Goal: Task Accomplishment & Management: Manage account settings

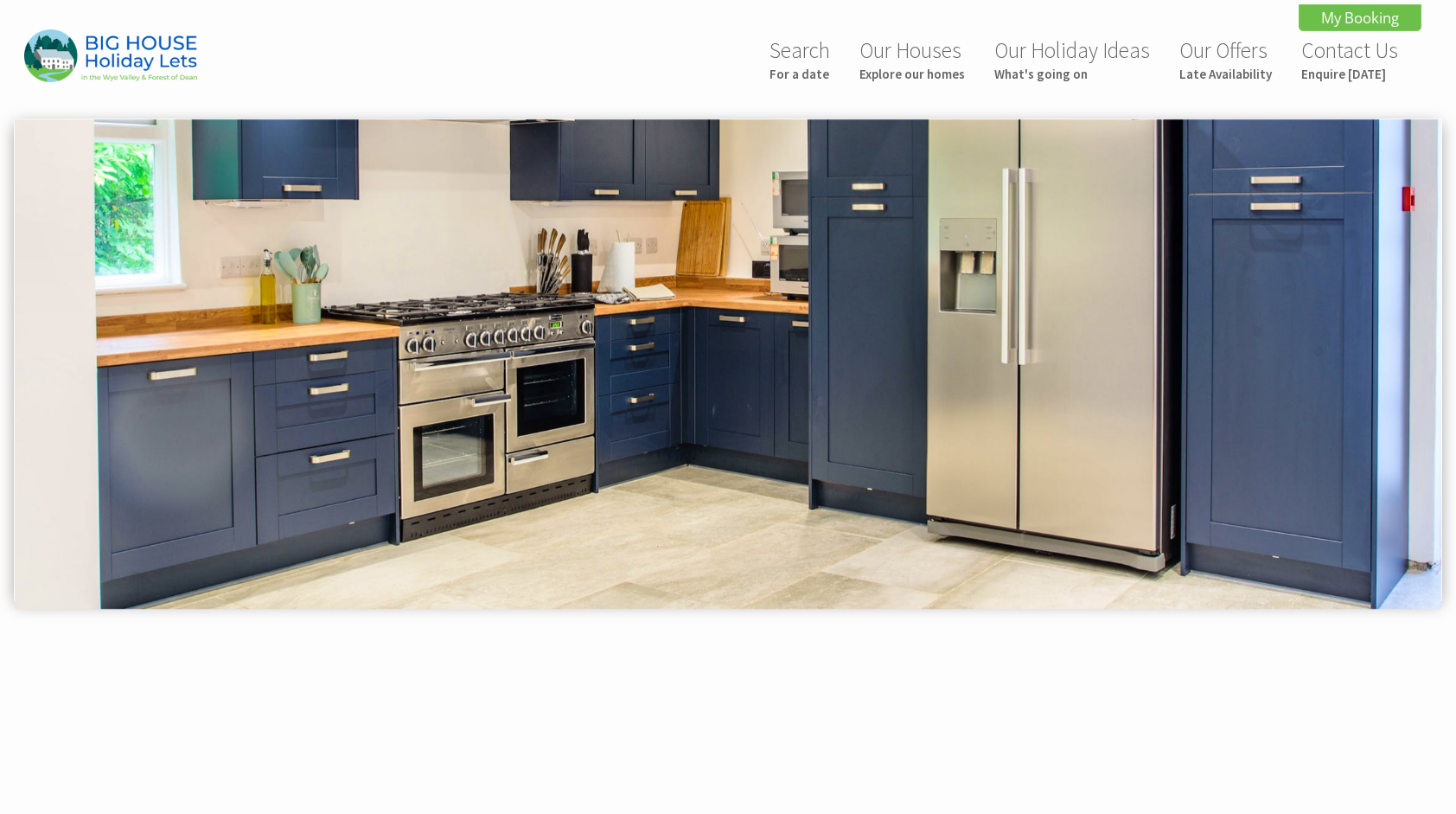
scroll to position [654, 0]
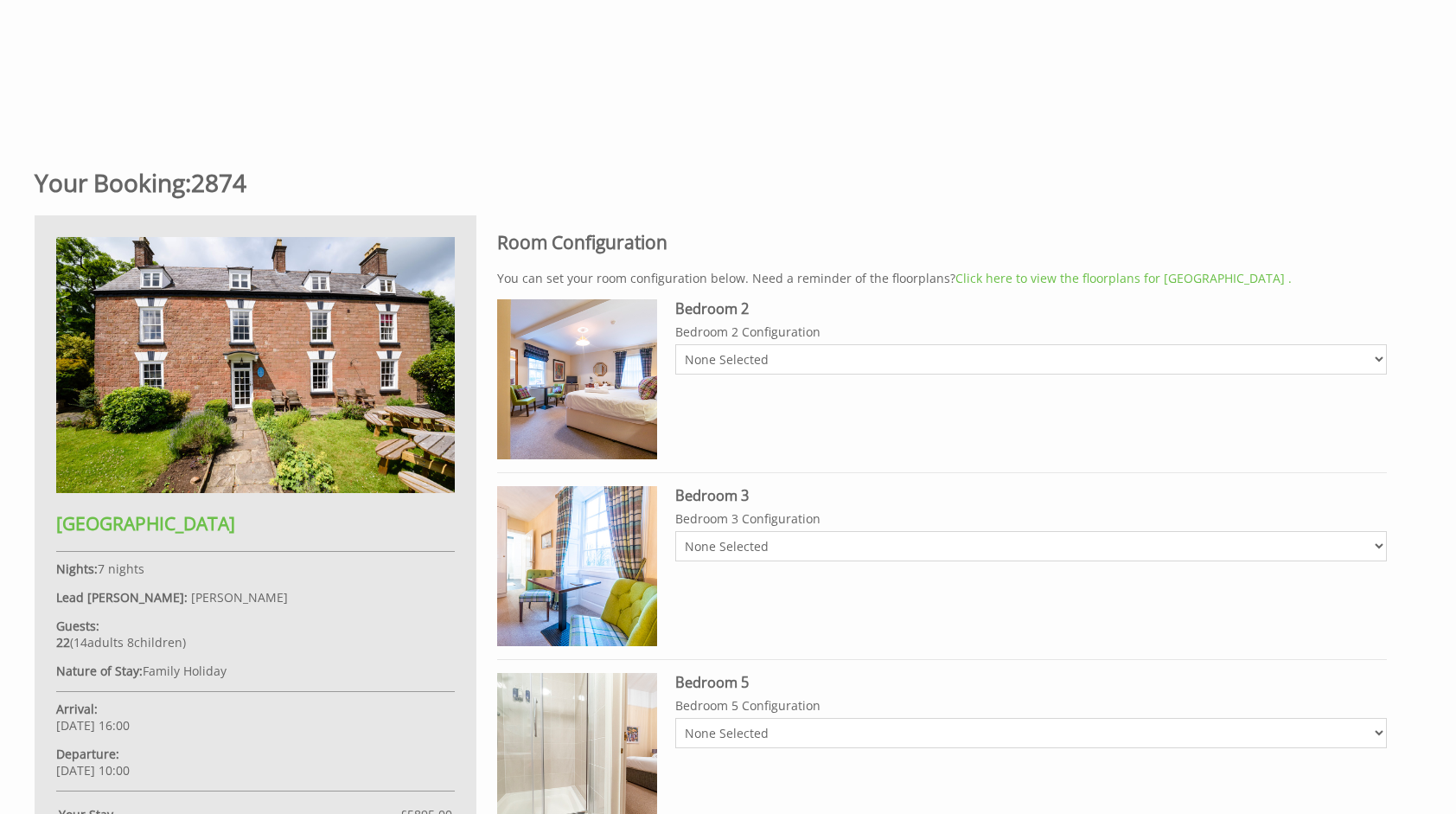
click at [693, 350] on select "None Selected 2 x singles Super-king Bed" at bounding box center [1030, 359] width 712 height 30
select select "2847"
click at [675, 344] on select "None Selected 2 x singles Super-king Bed" at bounding box center [1030, 359] width 712 height 30
click at [687, 550] on select "None Selected 2 x single beds Super-king Bed" at bounding box center [1030, 547] width 712 height 30
select select "2848"
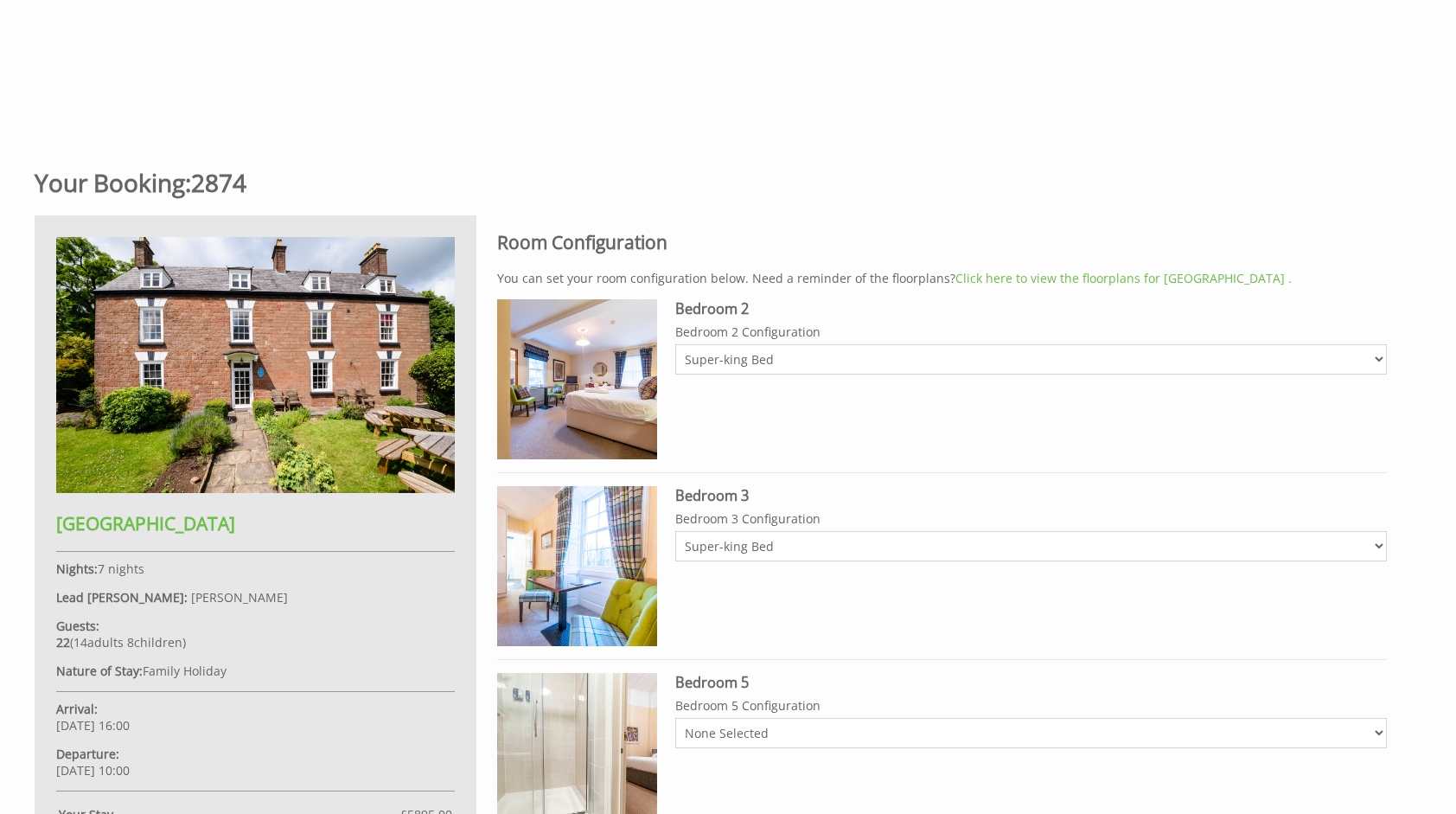
click at [675, 531] on select "None Selected 2 x single beds Super-king Bed" at bounding box center [1030, 547] width 712 height 30
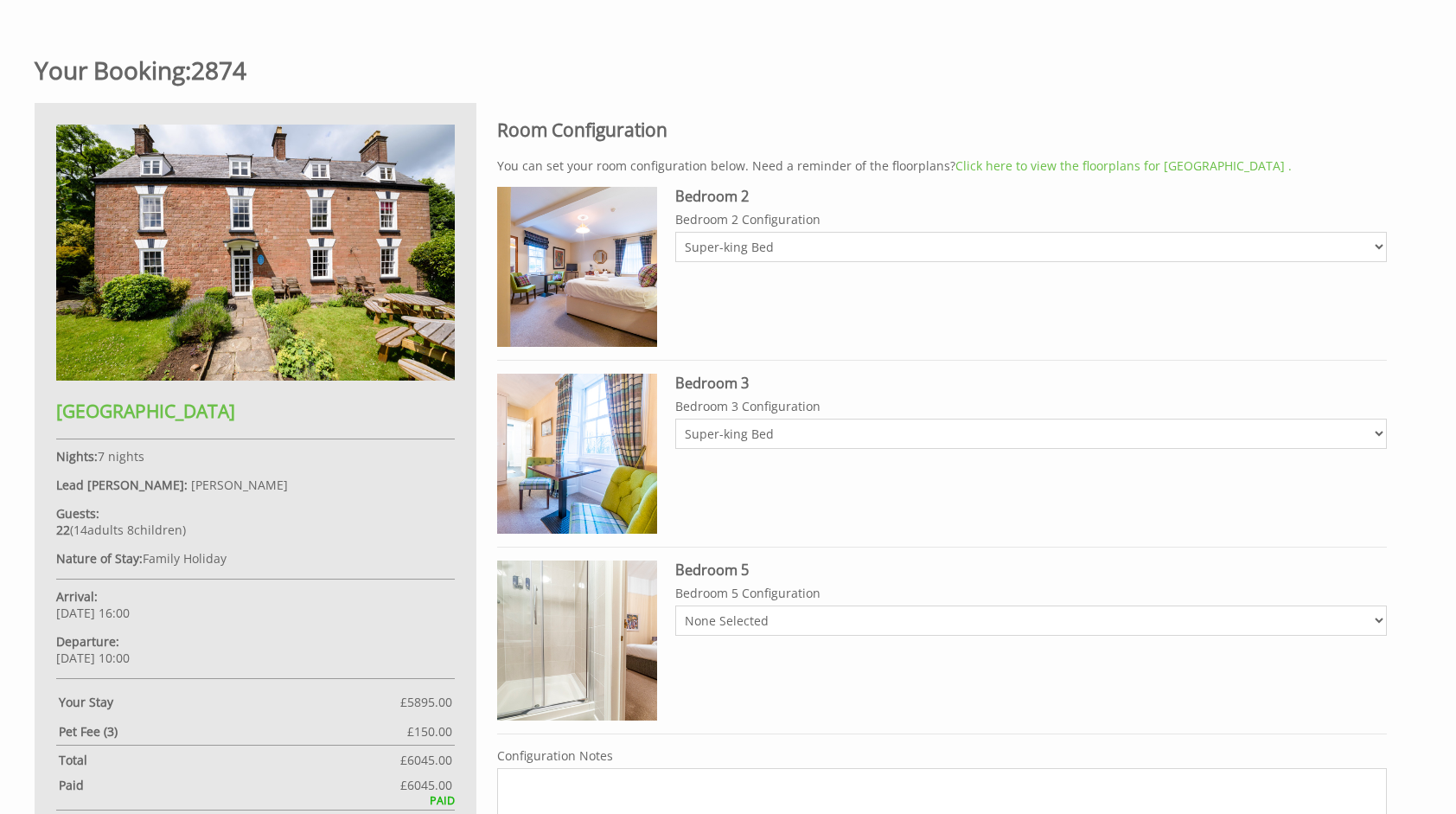
scroll to position [827, 0]
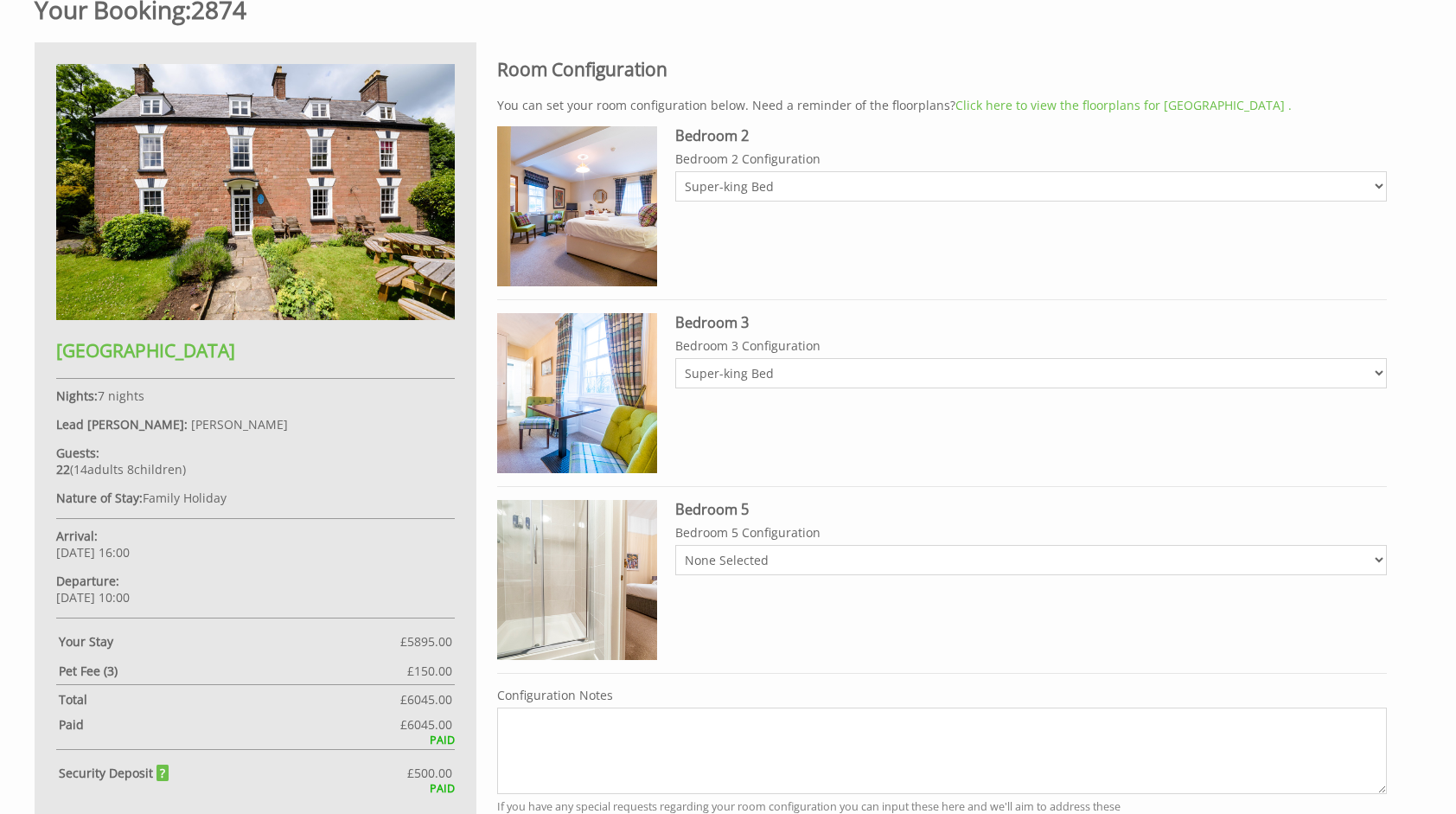
click at [709, 559] on select "None Selected 2 x single beds Super-king Bed" at bounding box center [1030, 560] width 712 height 30
select select "2067"
click at [675, 545] on select "None Selected 2 x single beds Super-king Bed" at bounding box center [1030, 560] width 712 height 30
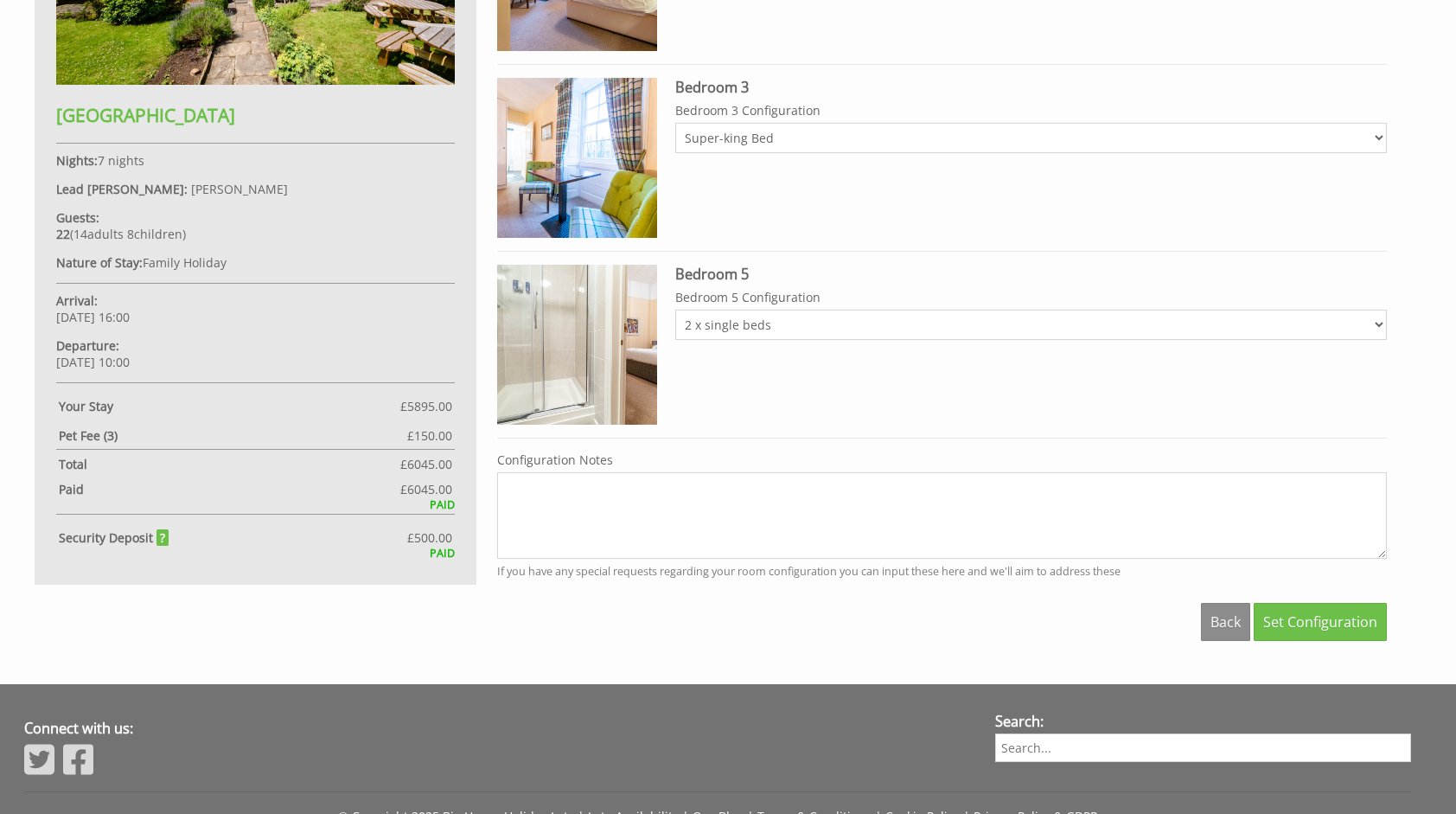
scroll to position [1087, 0]
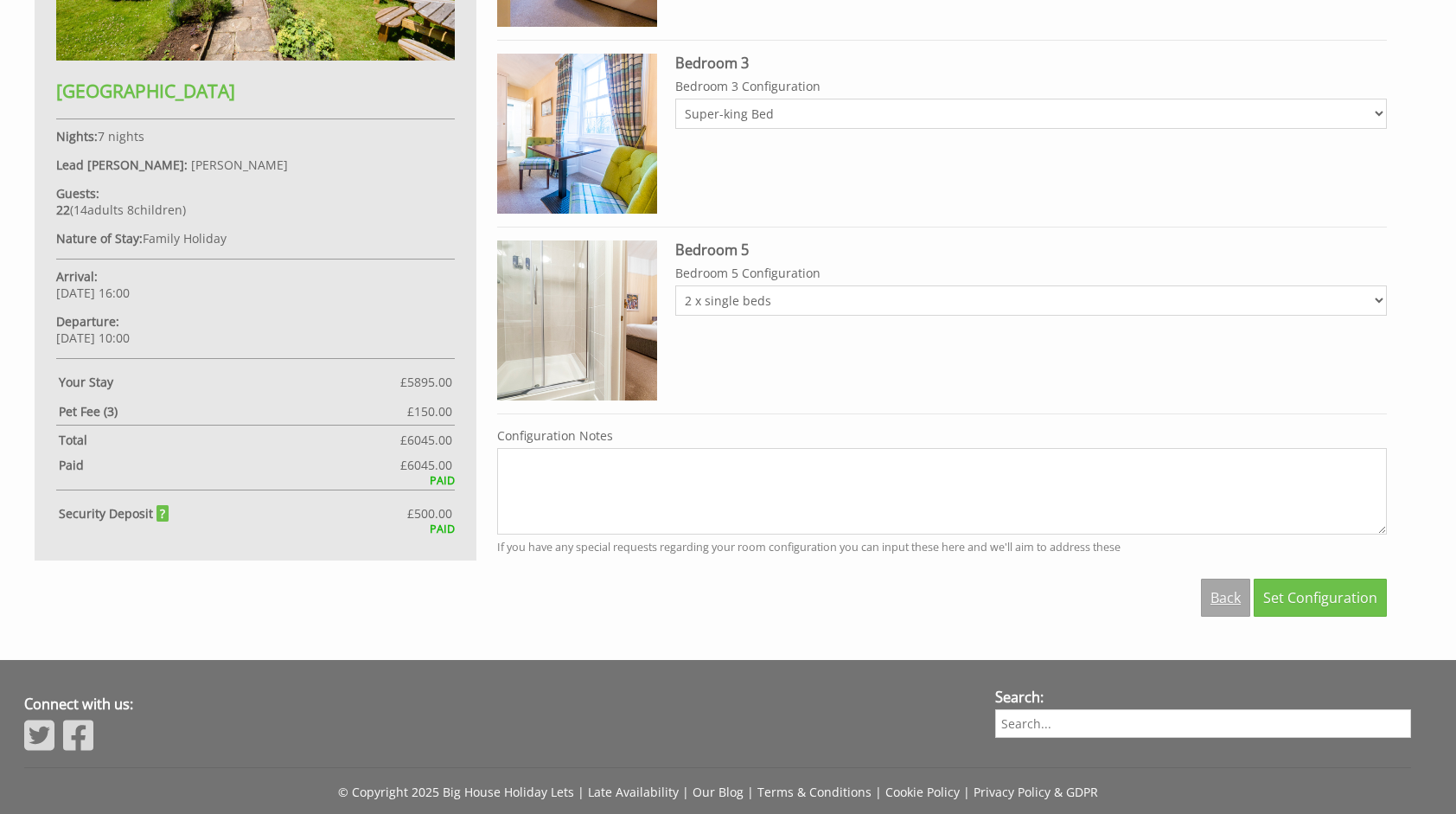
click at [1227, 595] on link "Back" at bounding box center [1225, 597] width 49 height 38
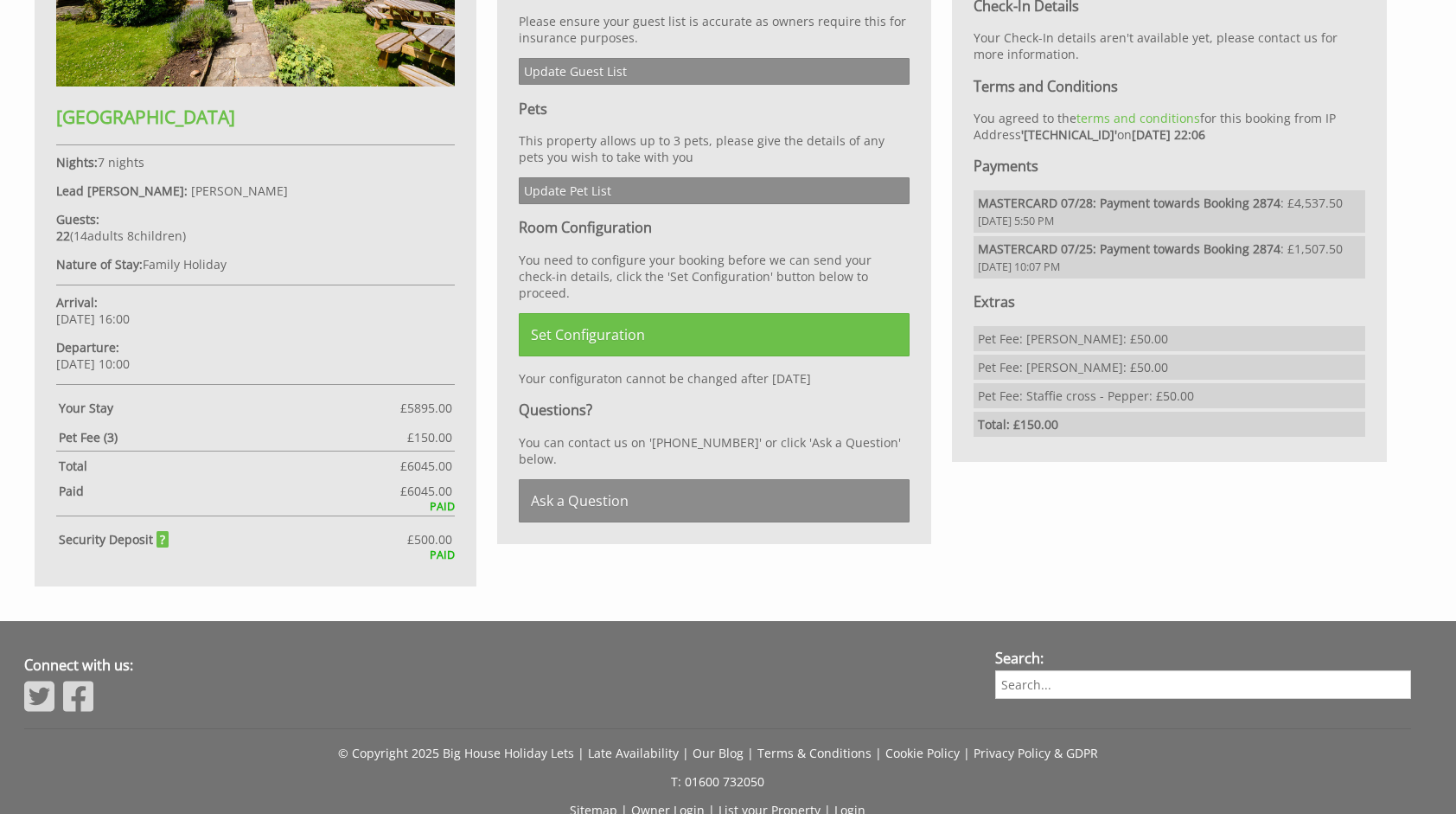
scroll to position [1038, 0]
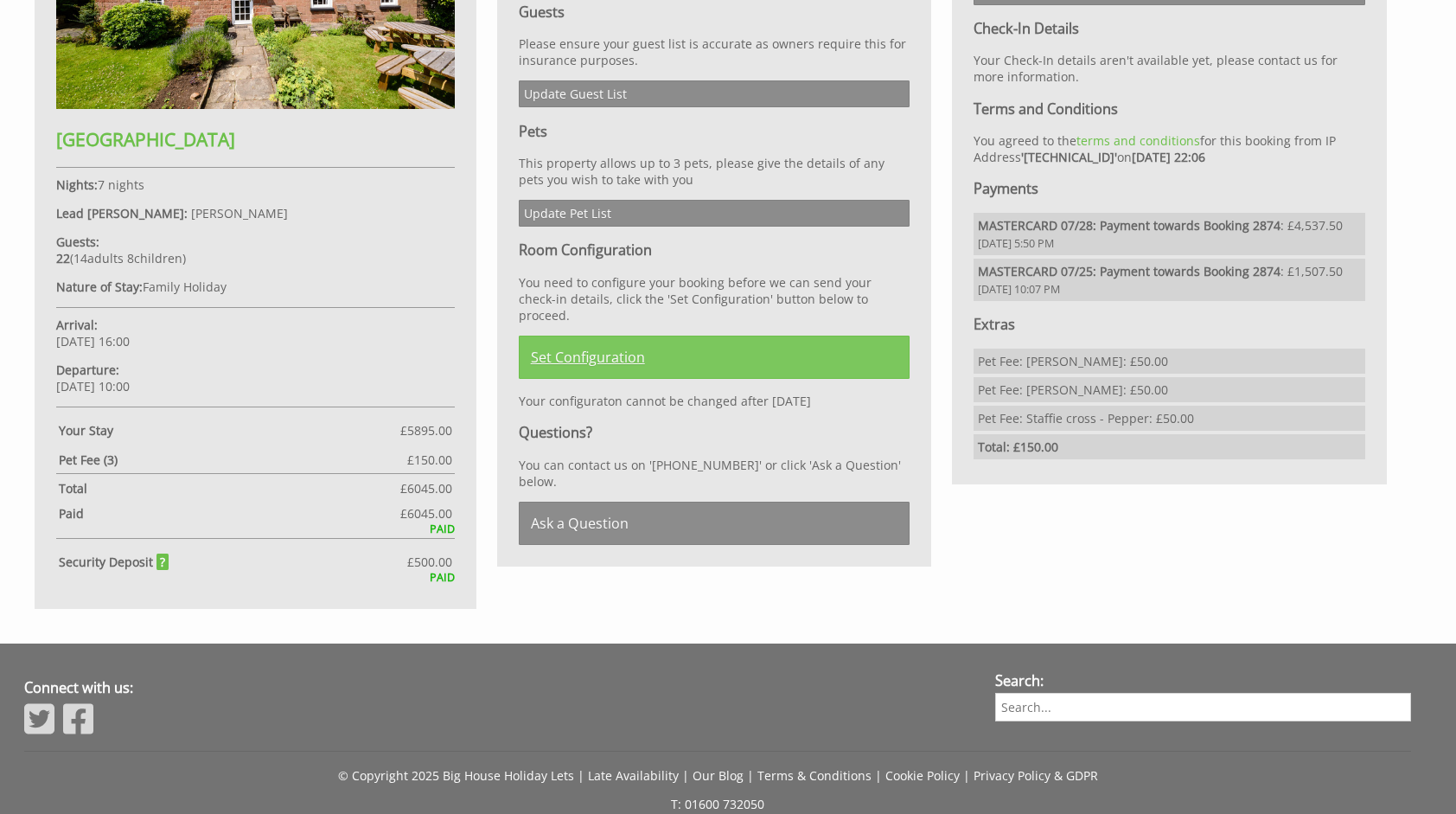
click at [591, 336] on link "Set Configuration" at bounding box center [714, 357] width 392 height 44
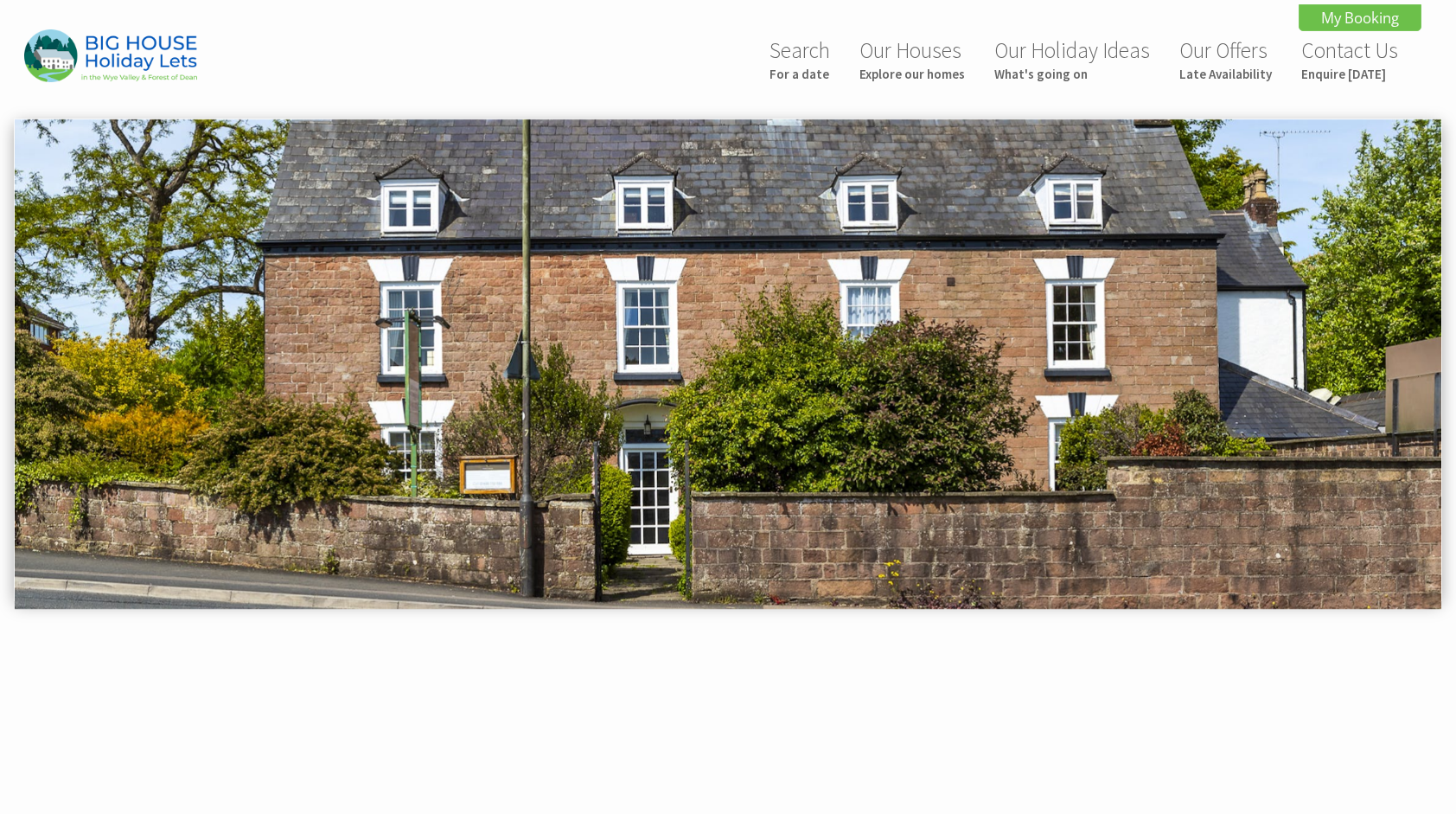
scroll to position [802, 0]
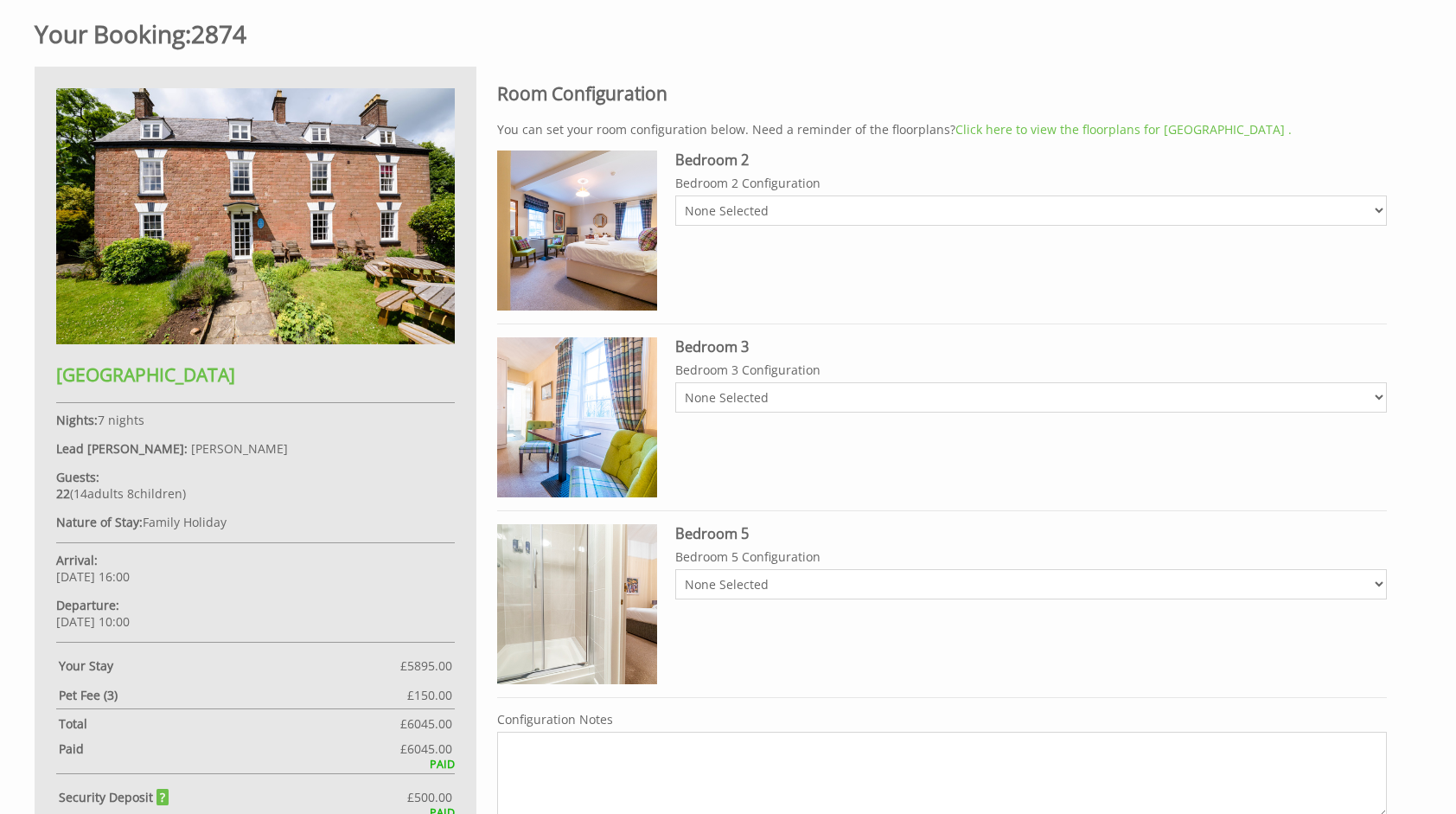
click at [690, 206] on select "None Selected 2 x singles Super-king Bed" at bounding box center [1030, 211] width 712 height 30
select select "2847"
click at [675, 196] on select "None Selected 2 x singles Super-king Bed" at bounding box center [1030, 211] width 712 height 30
click at [704, 393] on select "None Selected 2 x single beds Super-king Bed" at bounding box center [1030, 397] width 712 height 30
select select "2848"
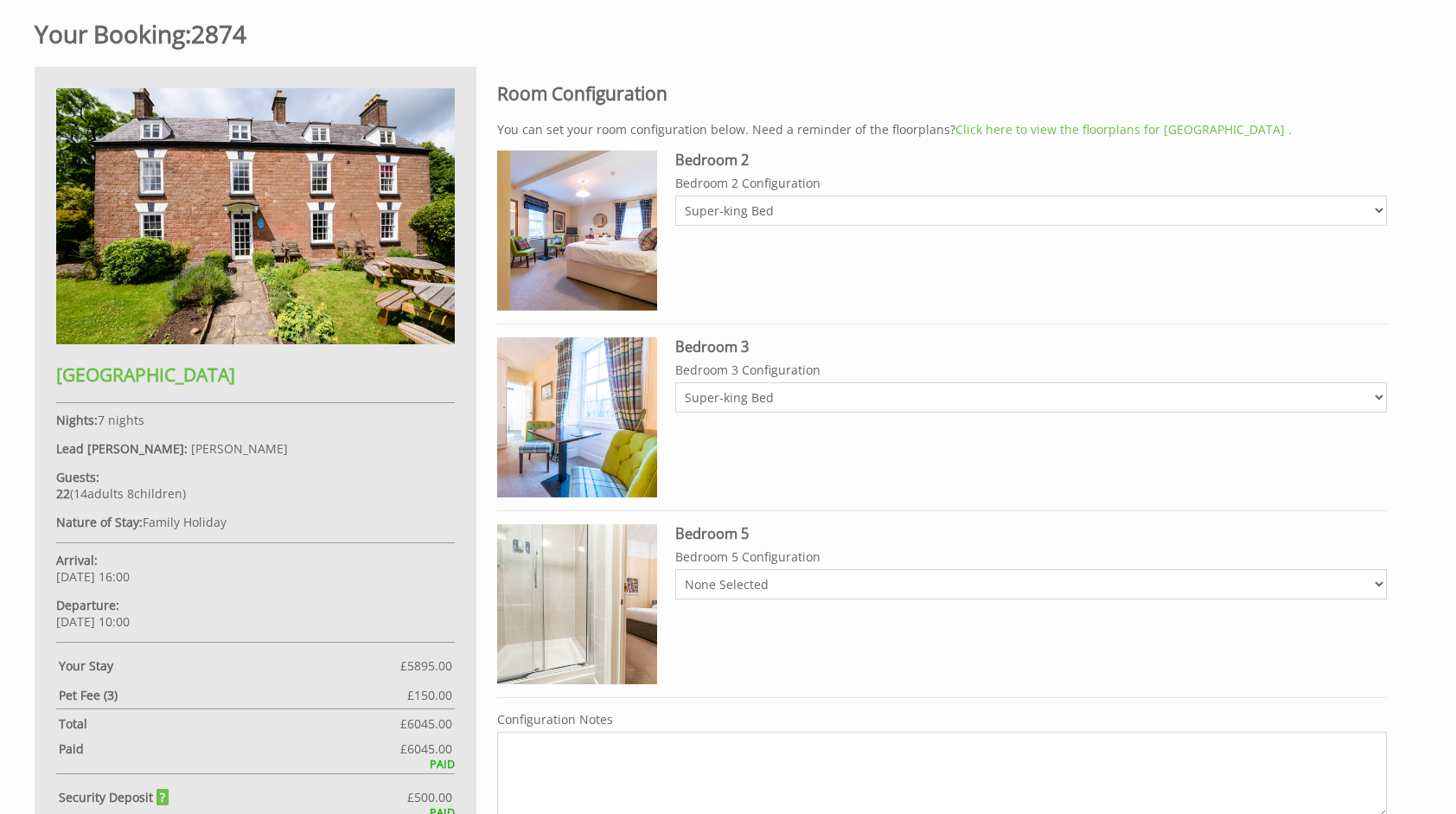
click at [675, 382] on select "None Selected 2 x single beds Super-king Bed" at bounding box center [1030, 397] width 712 height 30
click at [724, 583] on select "None Selected 2 x single beds Super-king Bed" at bounding box center [1030, 584] width 712 height 30
select select "2067"
click at [675, 569] on select "None Selected 2 x single beds Super-king Bed" at bounding box center [1030, 584] width 712 height 30
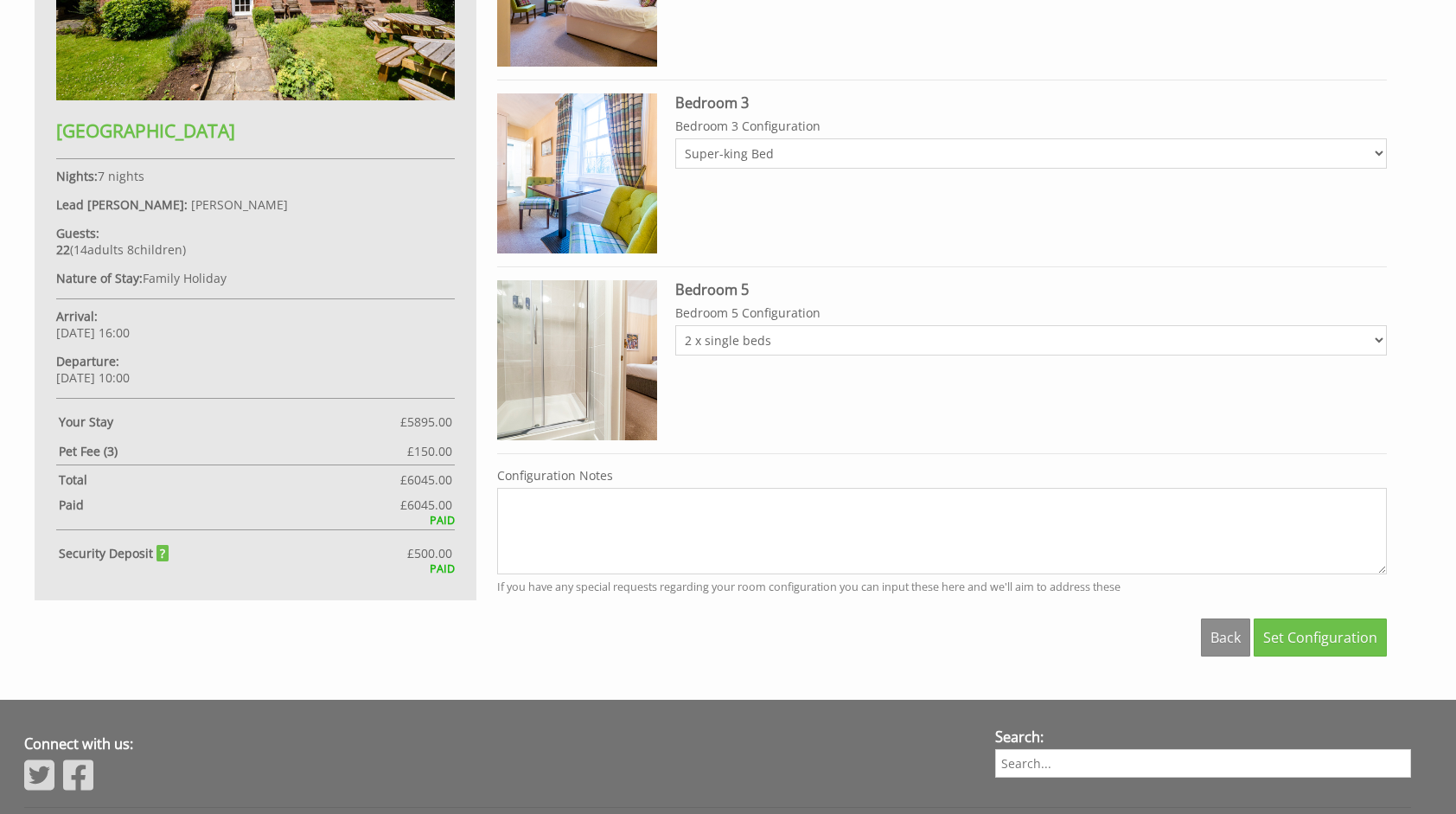
scroll to position [1062, 0]
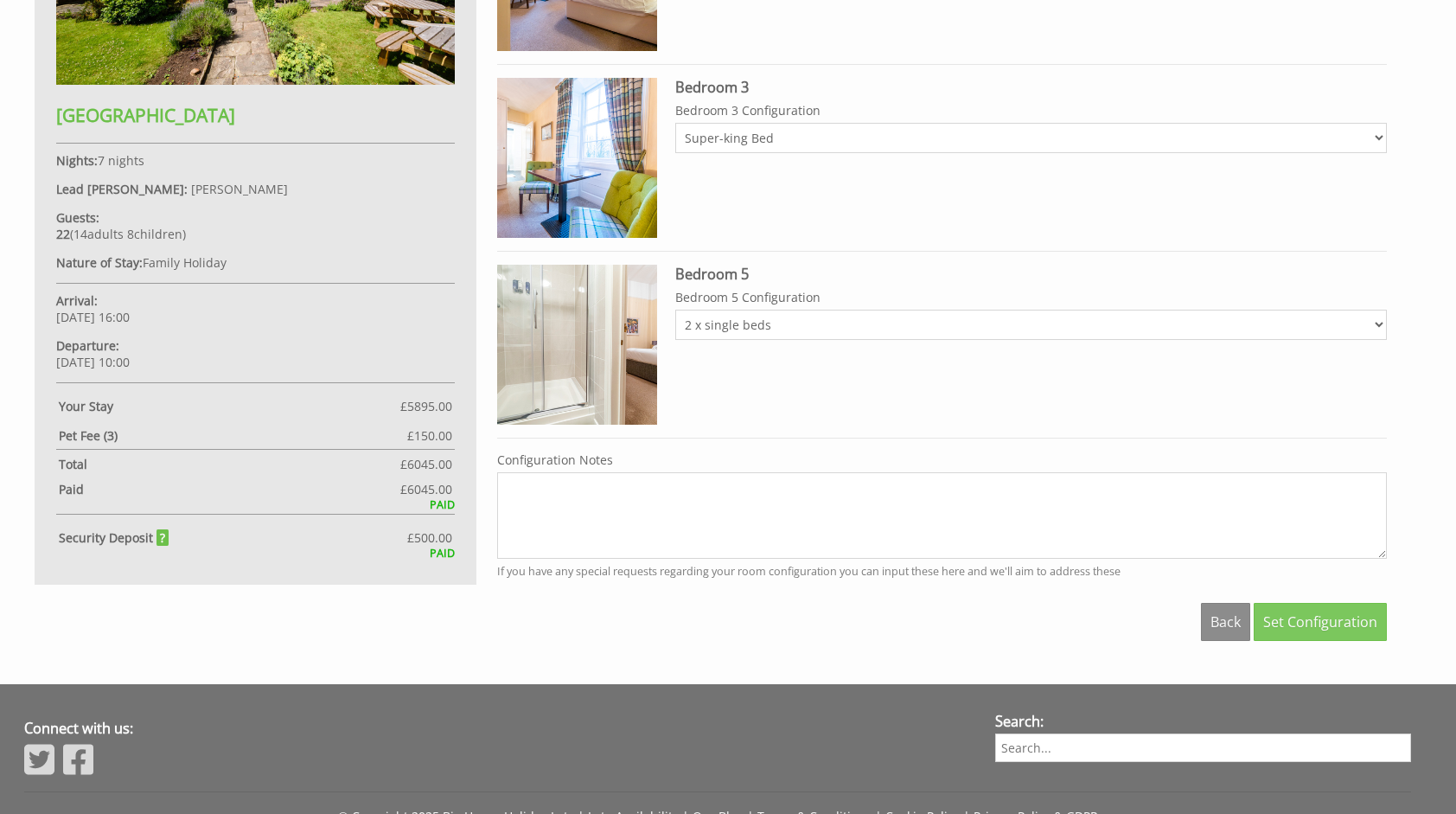
click at [1313, 618] on span "Set Configuration" at bounding box center [1320, 621] width 114 height 19
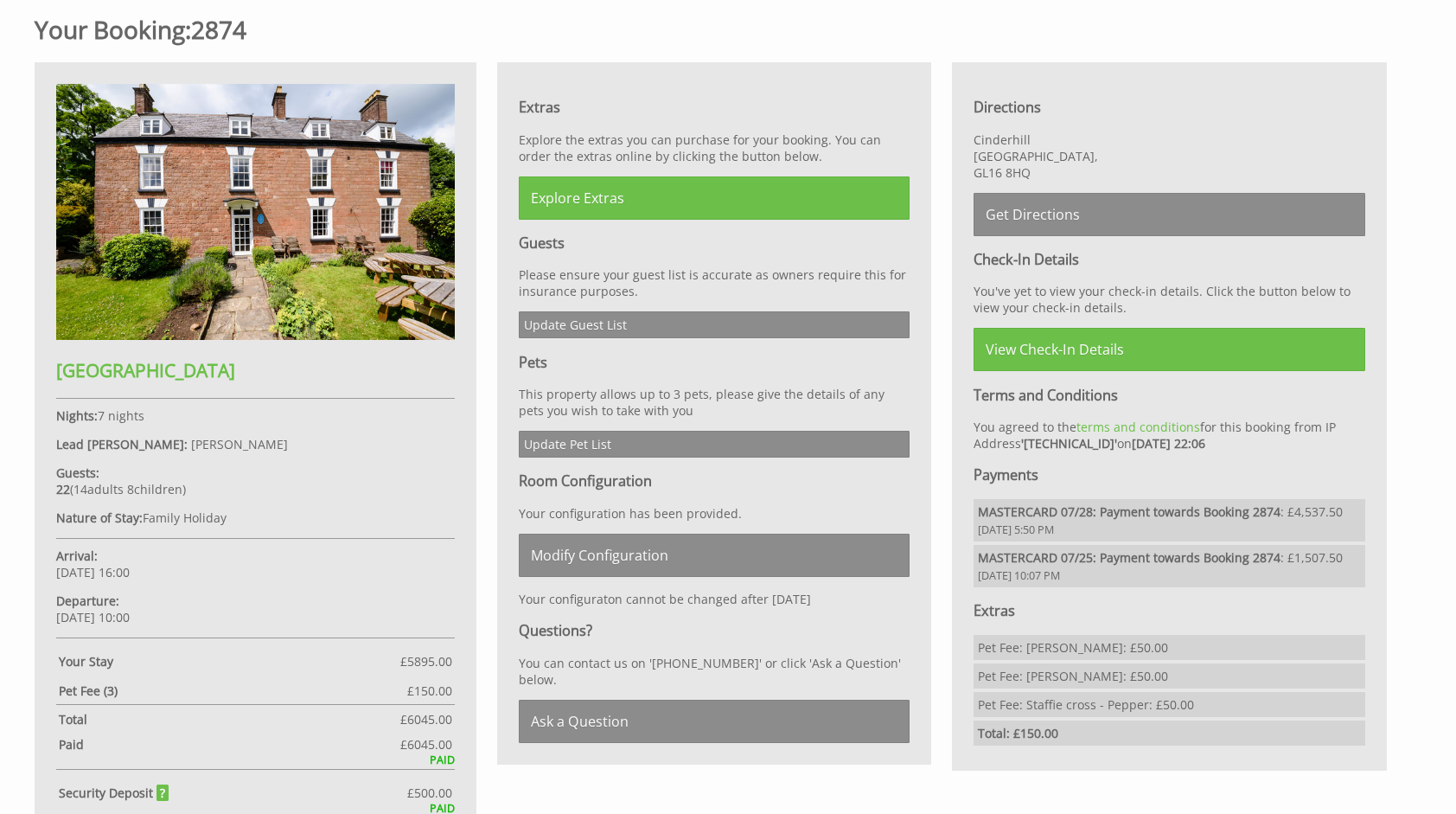
scroll to position [693, 0]
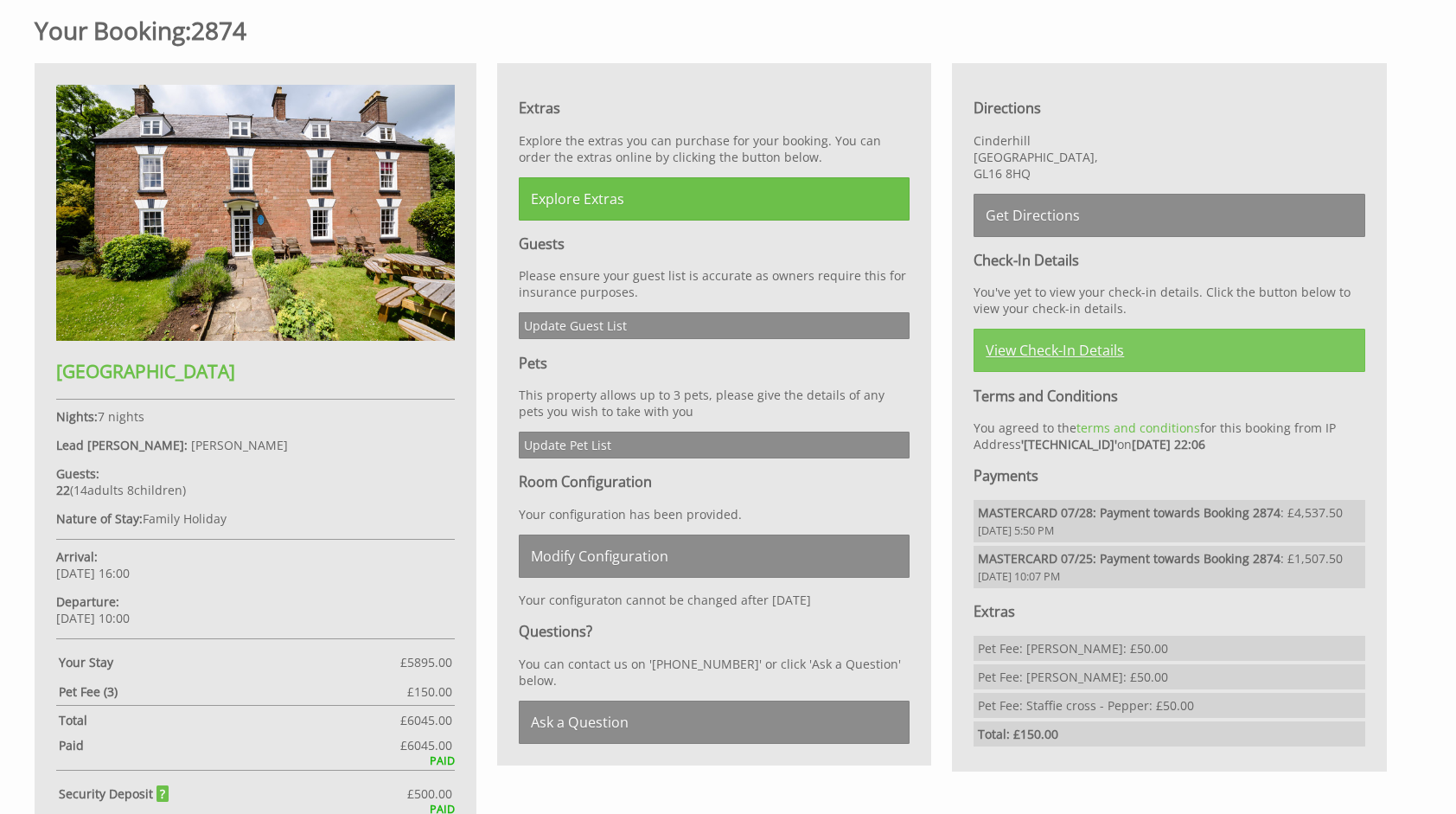
click at [1086, 344] on link "View Check-In Details" at bounding box center [1169, 350] width 392 height 44
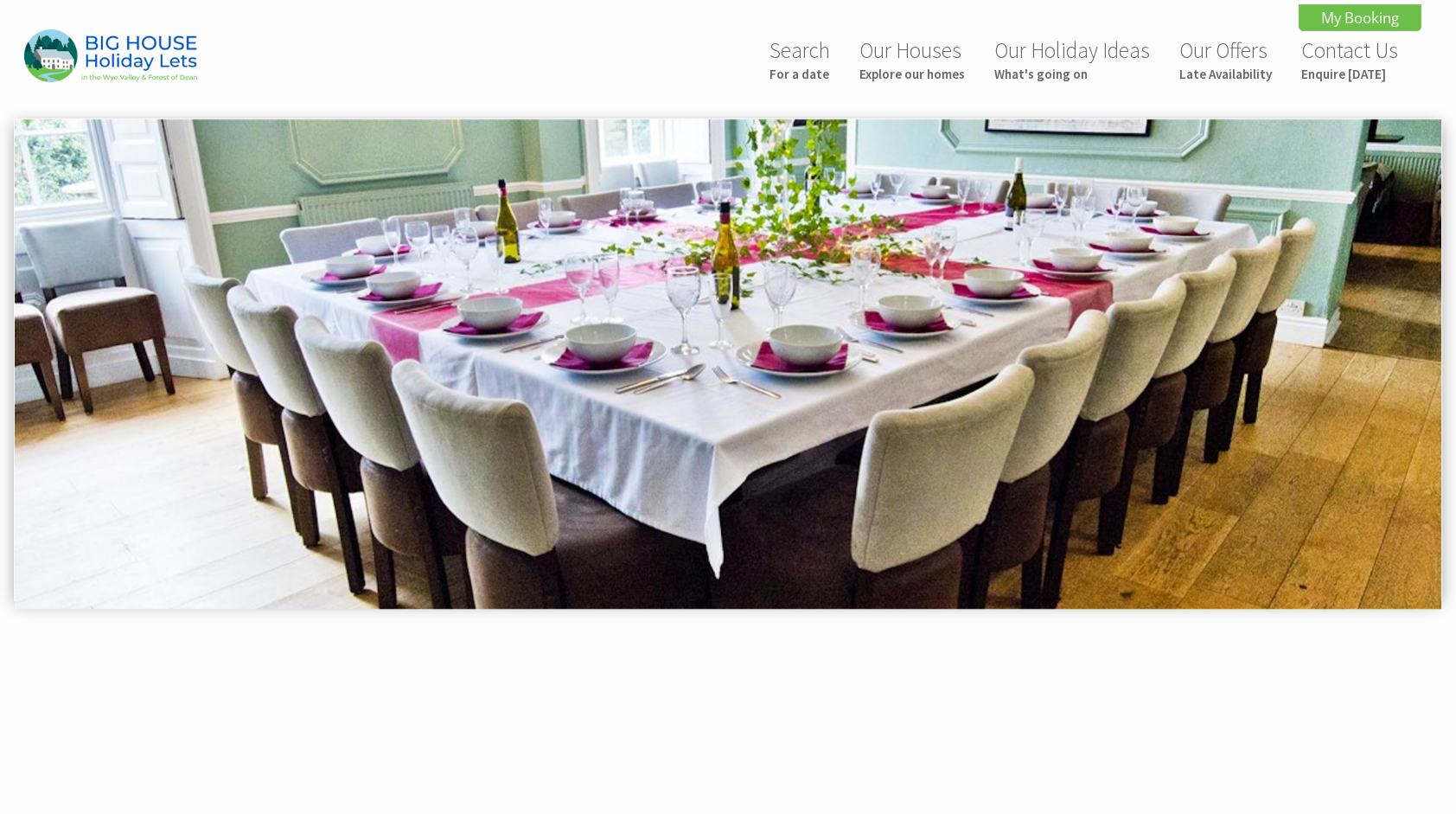
scroll to position [654, 0]
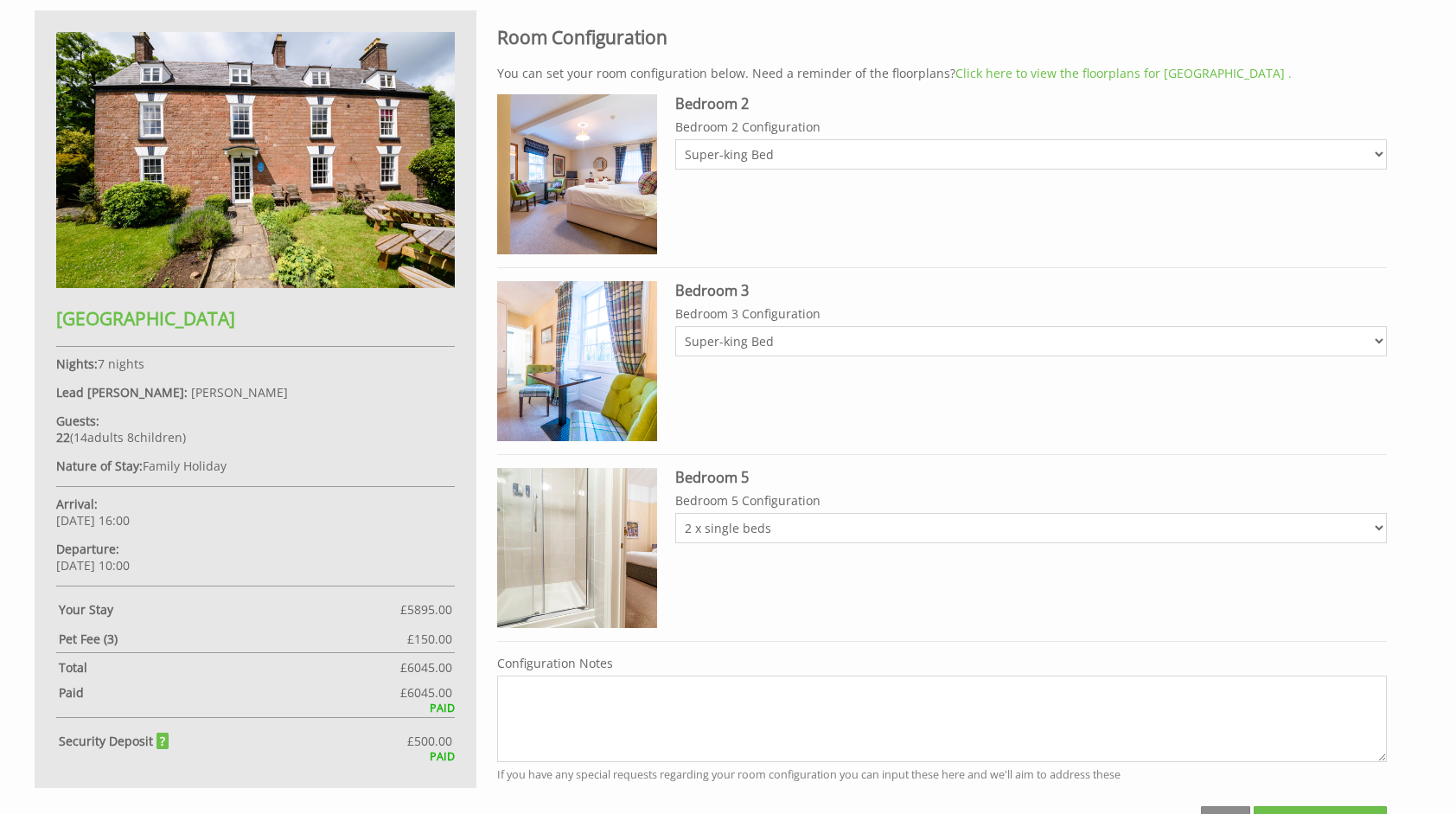
scroll to position [827, 0]
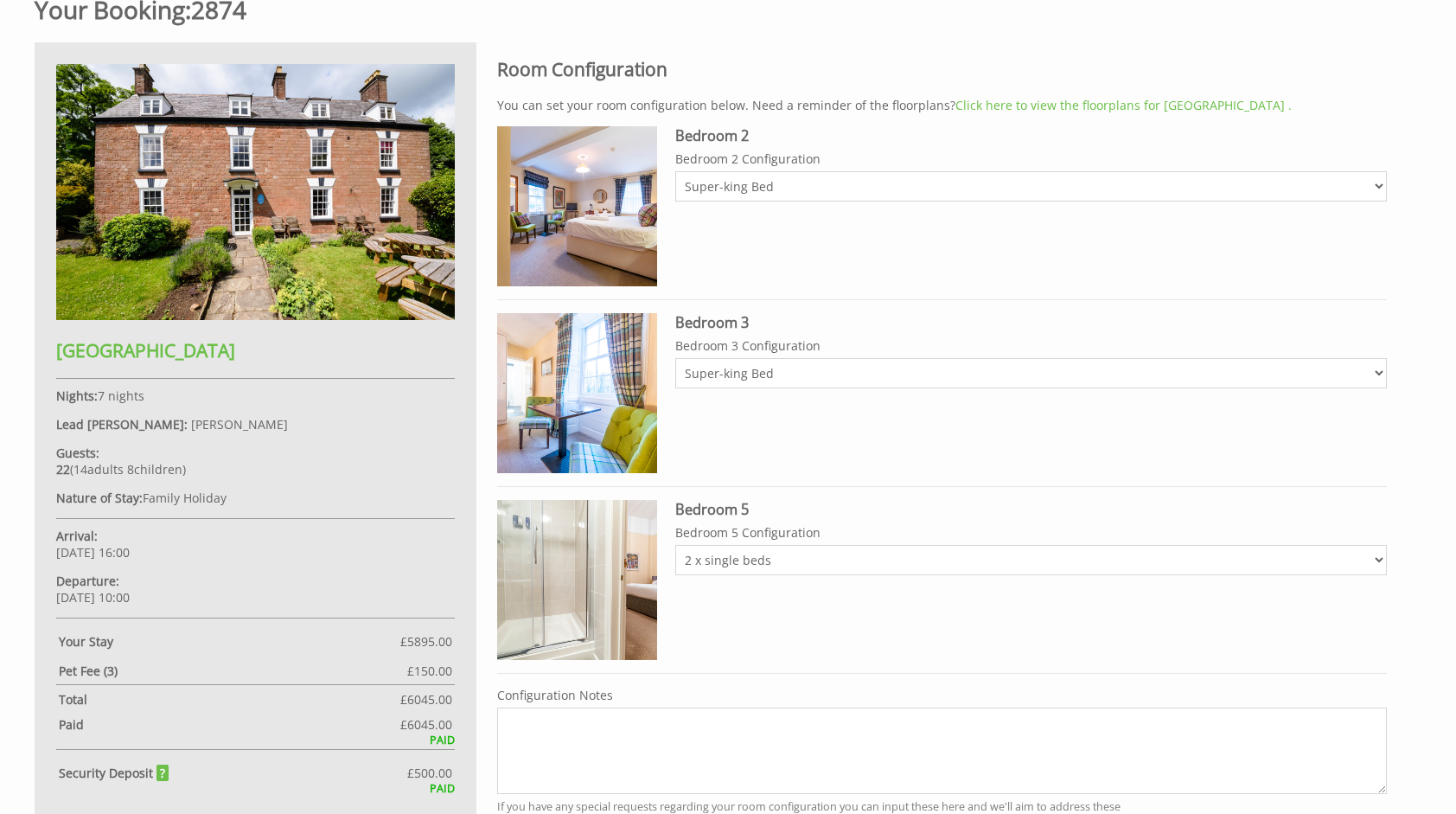
click at [610, 725] on textarea "Configuration Notes" at bounding box center [943, 750] width 890 height 86
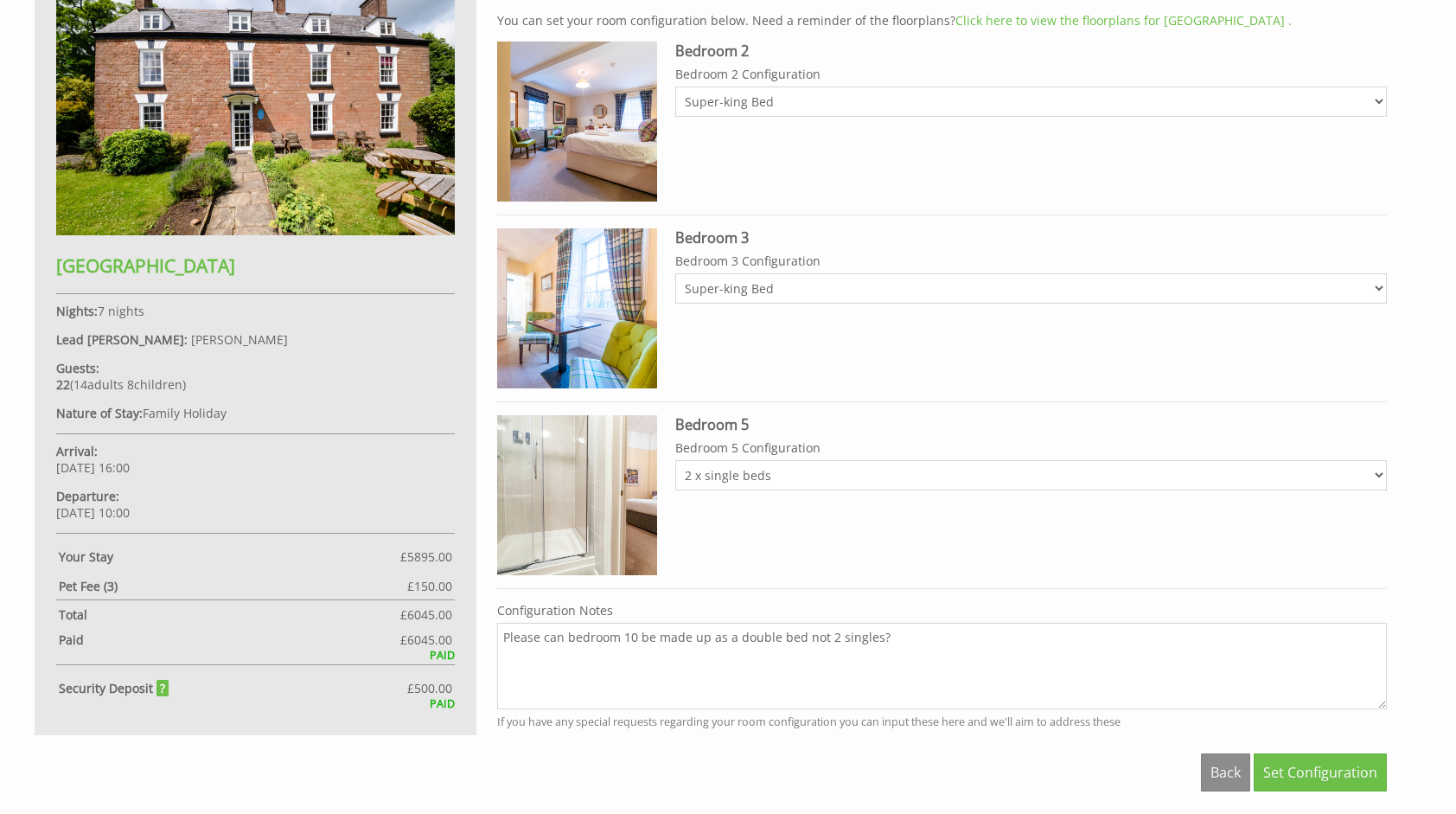
scroll to position [914, 0]
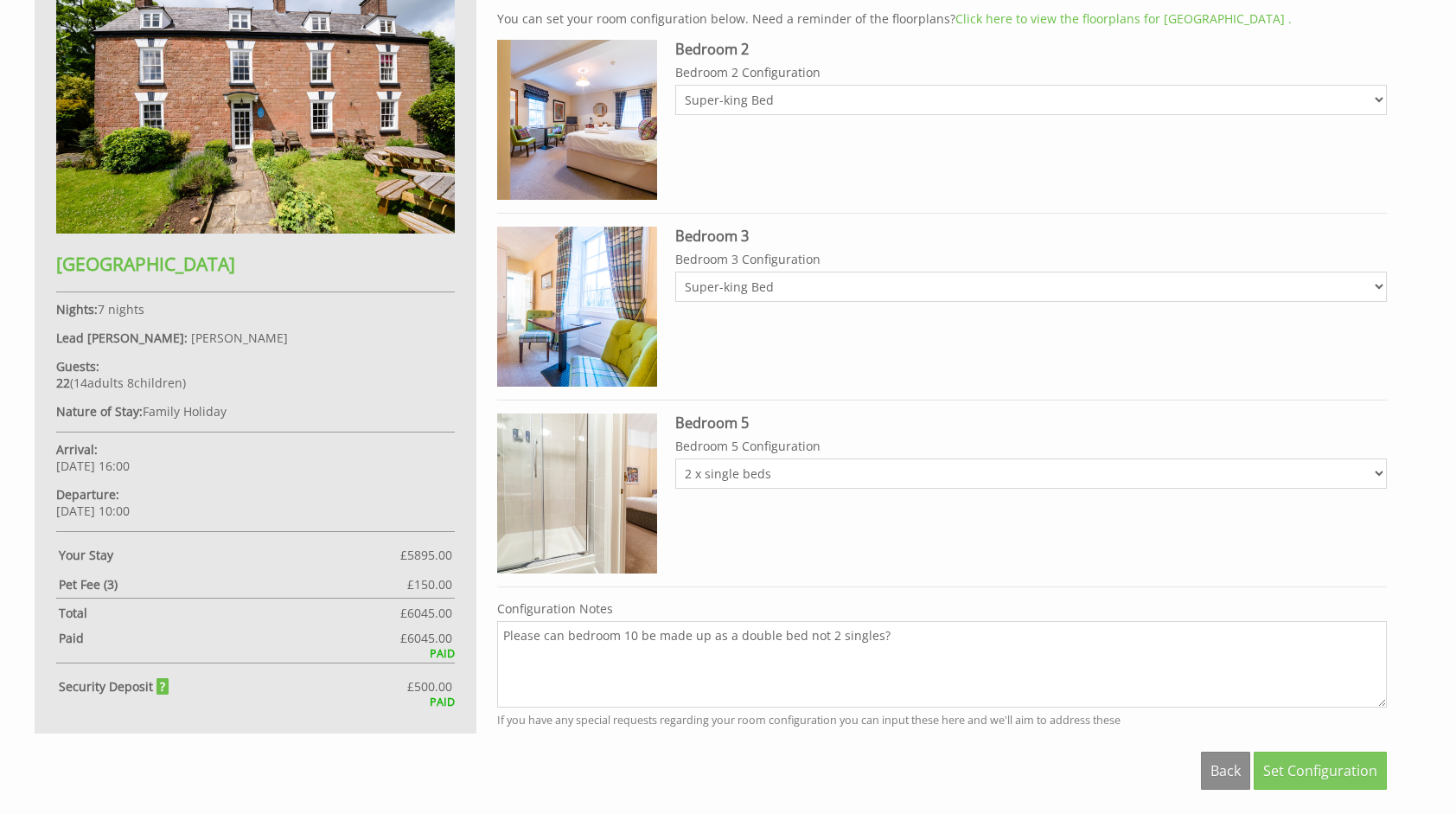
type textarea "Please can bedroom 10 be made up as a double bed not 2 singles?"
click at [1288, 770] on span "Set Configuration" at bounding box center [1320, 770] width 114 height 19
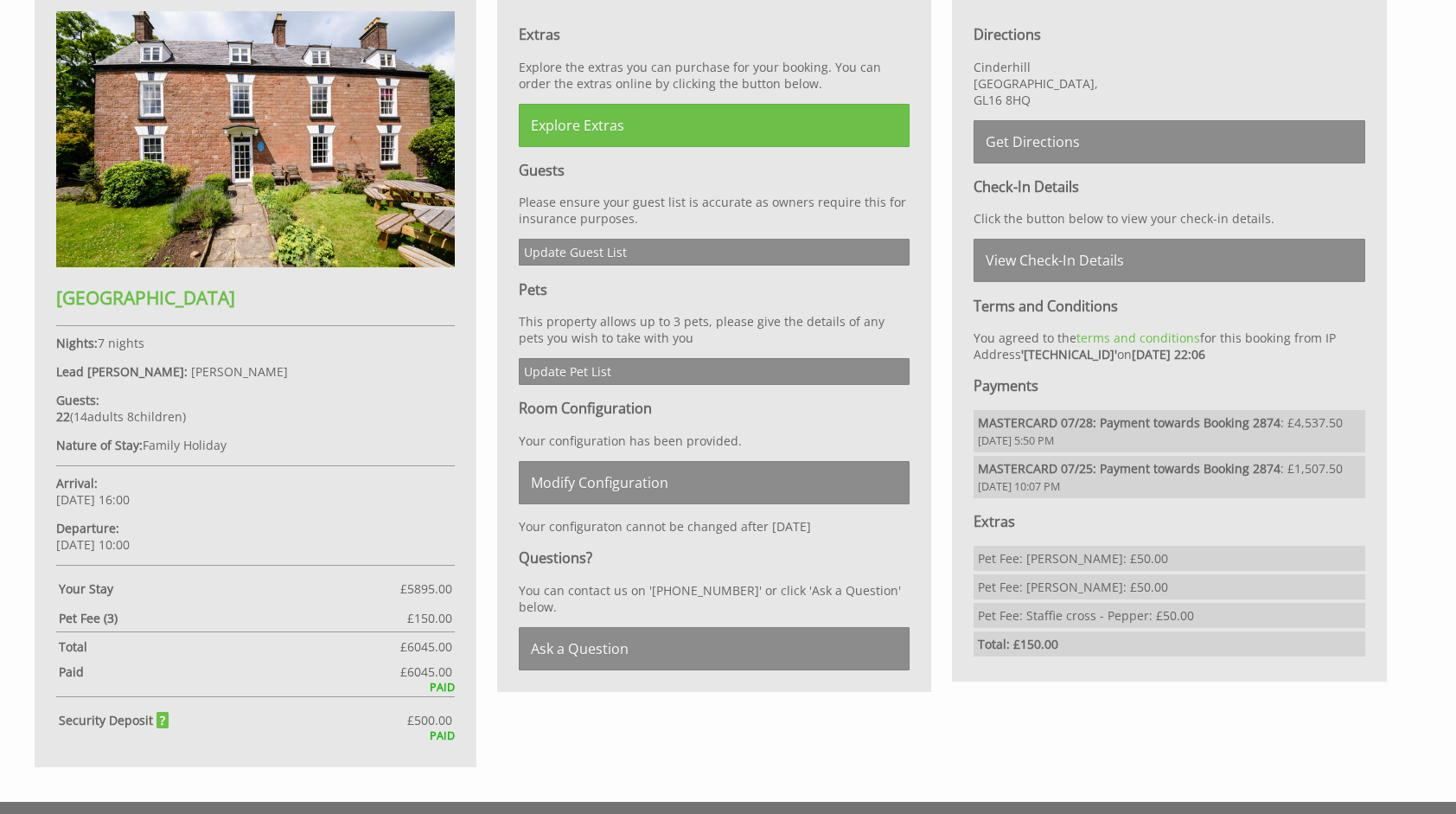
scroll to position [778, 0]
